Goal: Complete application form: Complete application form

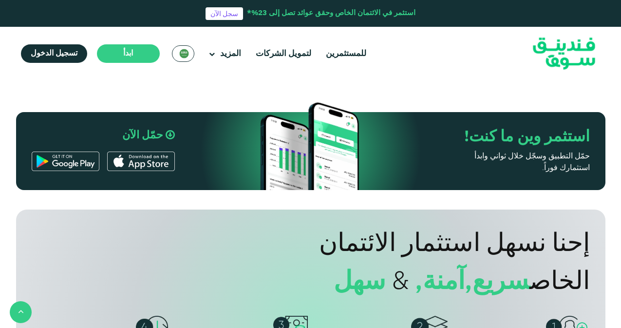
scroll to position [487, 0]
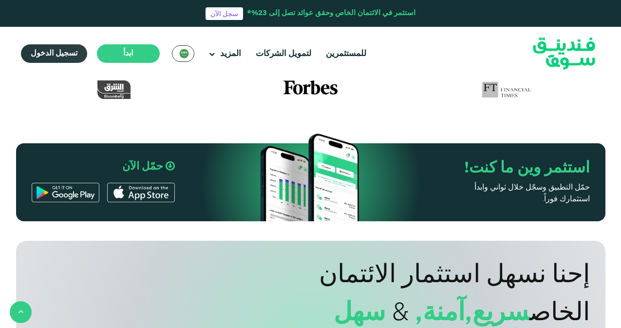
click at [31, 53] on span "تسجيل الدخول" at bounding box center [54, 53] width 47 height 7
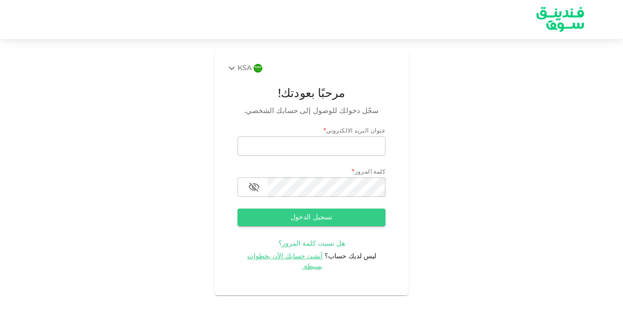
click at [300, 245] on span "هل نسيت كلمة المرور؟" at bounding box center [311, 243] width 67 height 7
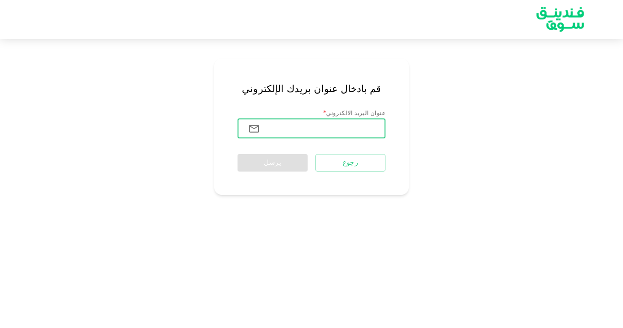
click at [306, 125] on input "عنوان البريد الالكتروني" at bounding box center [327, 128] width 118 height 19
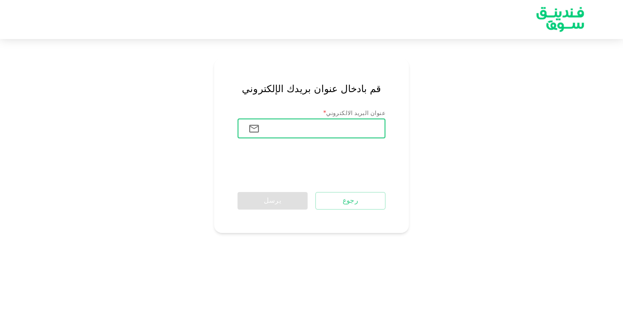
type input "[EMAIL_ADDRESS][DOMAIN_NAME]"
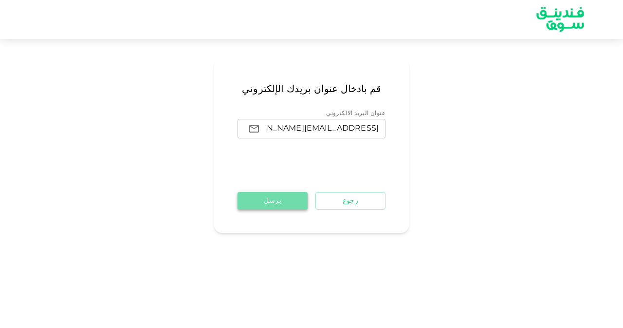
click at [259, 201] on button "يرسل" at bounding box center [273, 201] width 70 height 18
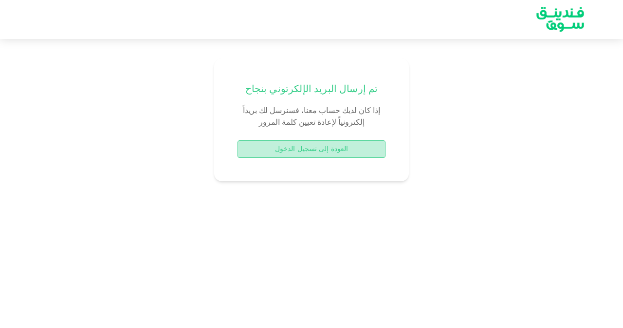
click at [294, 148] on button "العودة إلى تسجيل الدخول" at bounding box center [312, 149] width 148 height 18
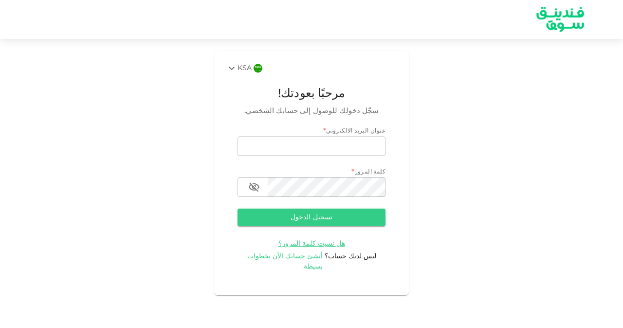
click at [298, 254] on span "أنشئ حسابك الآن بخطوات بسيطة." at bounding box center [285, 261] width 76 height 17
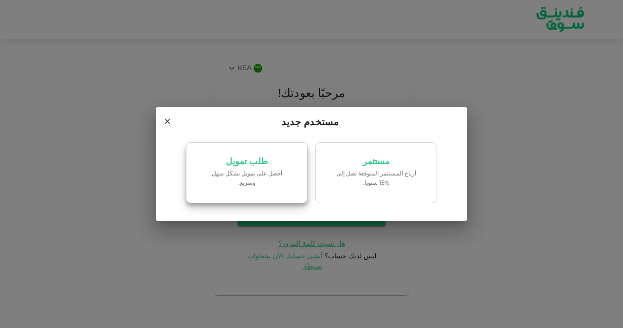
click at [259, 178] on p "‏أحصل على تمويل بشكل سهل وسريع." at bounding box center [246, 178] width 83 height 18
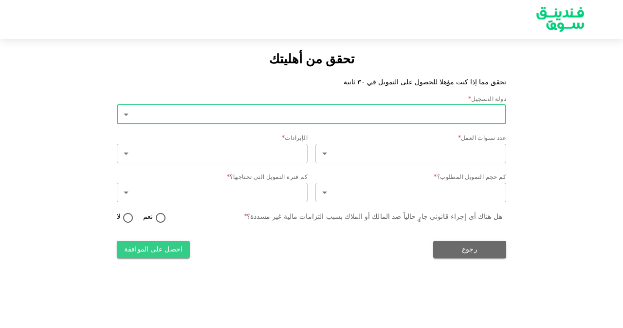
type input "2"
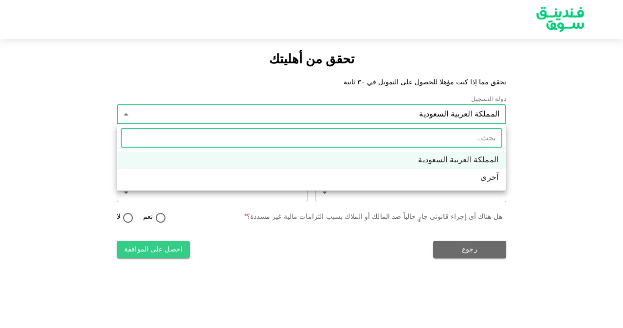
click at [429, 107] on body "تحقق من أهليتك تحقق مما إذا كنت مؤهلا للحصول على التمويل في ٣٠ ثانية دولة التسج…" at bounding box center [311, 164] width 623 height 328
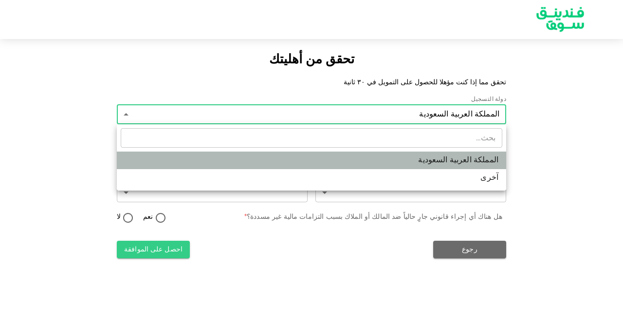
click at [441, 155] on li "المملكة العربية السعودية" at bounding box center [311, 160] width 389 height 18
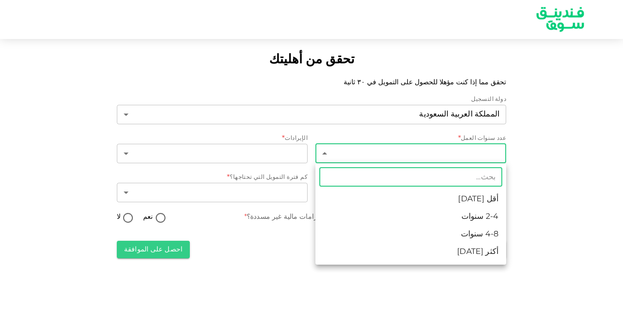
click at [427, 151] on body "تحقق من أهليتك تحقق مما إذا كنت مؤهلا للحصول على التمويل في ٣٠ ثانية دولة التسج…" at bounding box center [311, 164] width 623 height 328
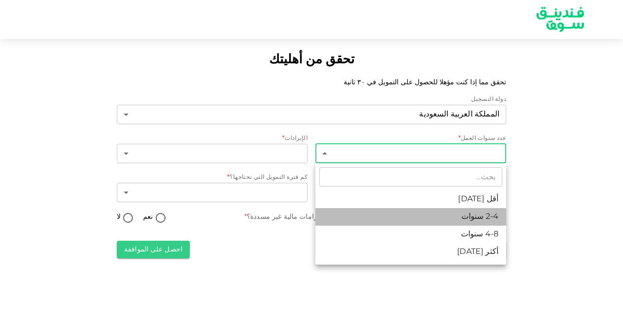
click at [442, 210] on li "2-4 سنوات" at bounding box center [410, 217] width 191 height 18
type input "2"
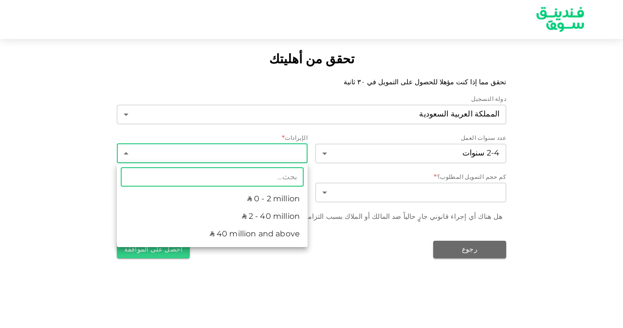
click at [279, 149] on body "تحقق من أهليتك تحقق مما إذا كنت مؤهلا للحصول على التمويل في ٣٠ ثانية دولة التسج…" at bounding box center [311, 164] width 623 height 328
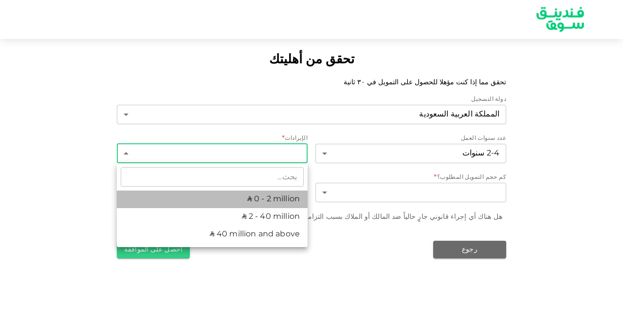
drag, startPoint x: 269, startPoint y: 204, endPoint x: 267, endPoint y: 198, distance: 6.2
click at [268, 199] on li "ʢ 0 - 2 million" at bounding box center [212, 199] width 191 height 18
type input "1"
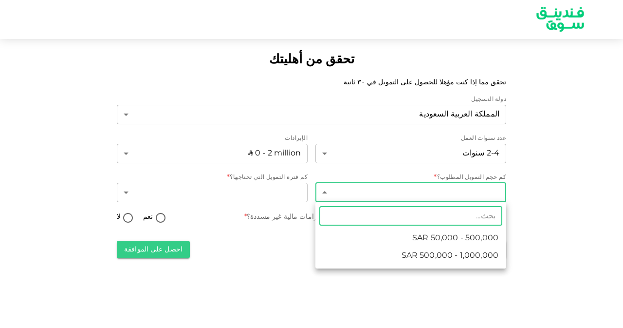
click at [357, 193] on body "تحقق من أهليتك تحقق مما إذا كنت مؤهلا للحصول على التمويل في ٣٠ ثانية دولة التسج…" at bounding box center [311, 164] width 623 height 328
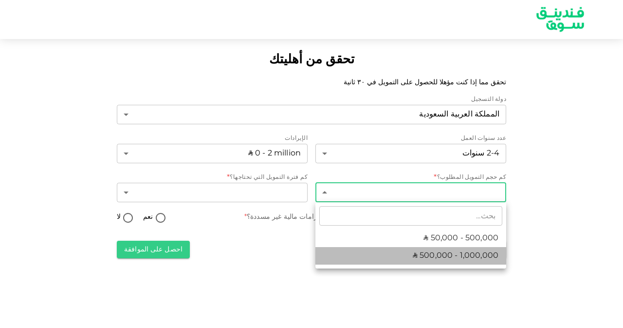
click at [394, 257] on li "ʢ 500,000 - 1,000,000" at bounding box center [410, 256] width 191 height 18
type input "2"
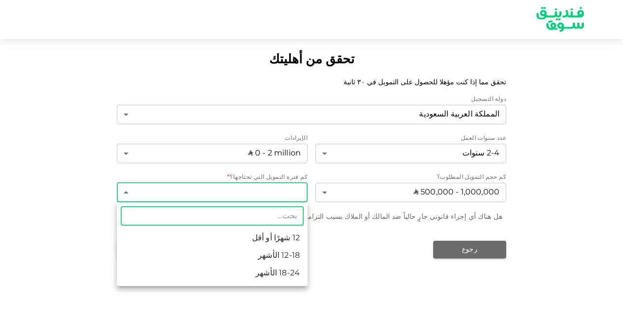
click at [223, 191] on body "تحقق من أهليتك تحقق مما إذا كنت مؤهلا للحصول على التمويل في ٣٠ ثانية دولة التسج…" at bounding box center [311, 164] width 623 height 328
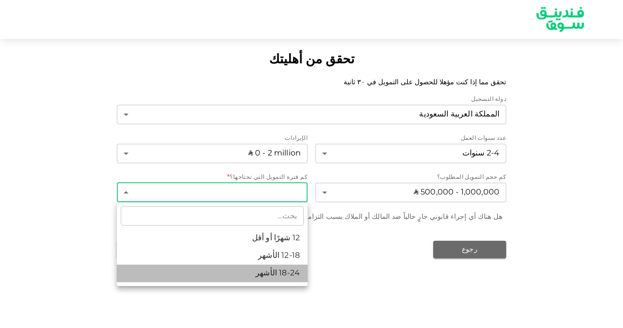
click at [229, 276] on li "18-24 الأشهر" at bounding box center [212, 273] width 191 height 18
type input "3"
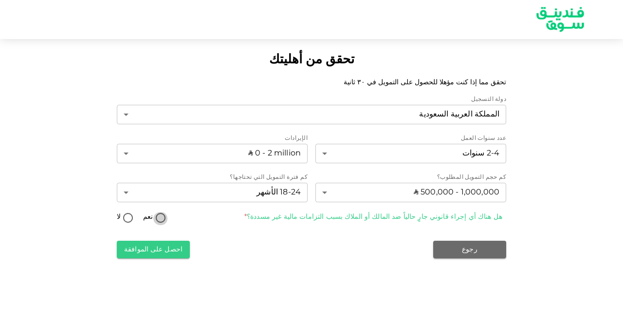
click at [153, 215] on input "نعم" at bounding box center [160, 218] width 15 height 13
radio input "true"
click at [154, 251] on button "احصل على الموافقة" at bounding box center [153, 249] width 73 height 18
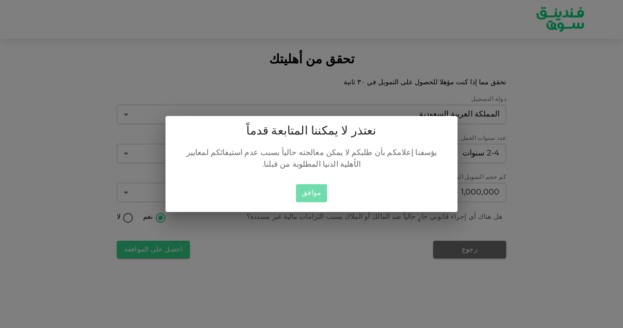
click at [303, 190] on button "موافق" at bounding box center [311, 193] width 31 height 18
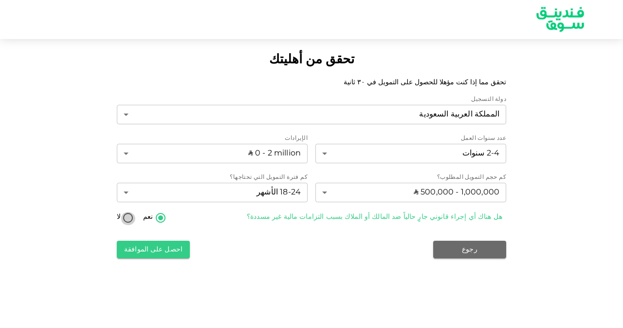
click at [126, 215] on input "لا" at bounding box center [128, 218] width 15 height 13
radio input "true"
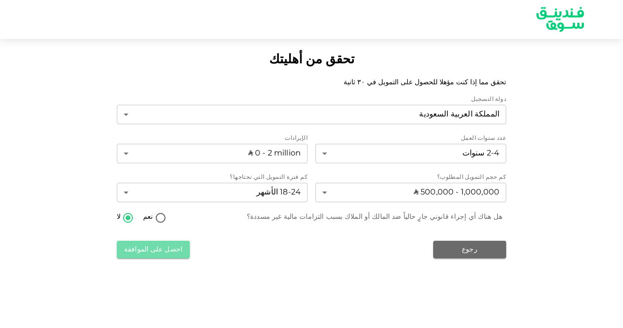
click at [150, 256] on button "احصل على الموافقة" at bounding box center [153, 249] width 73 height 18
